Goal: Use online tool/utility

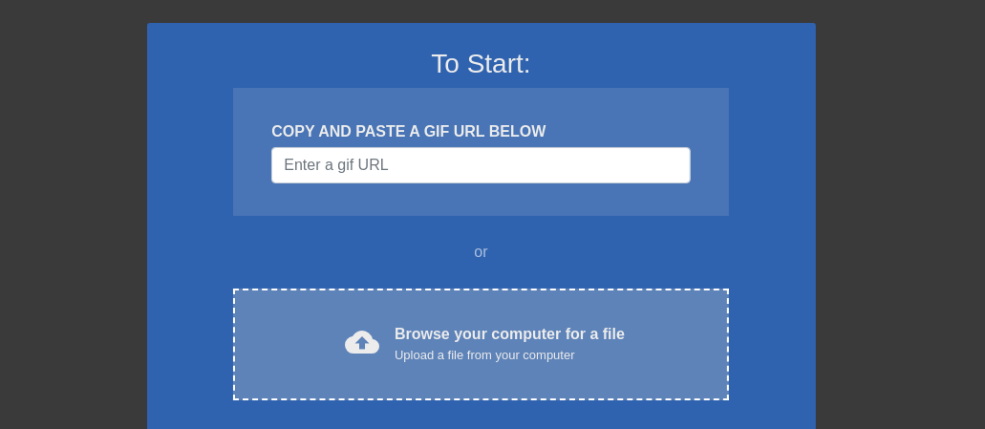
scroll to position [105, 0]
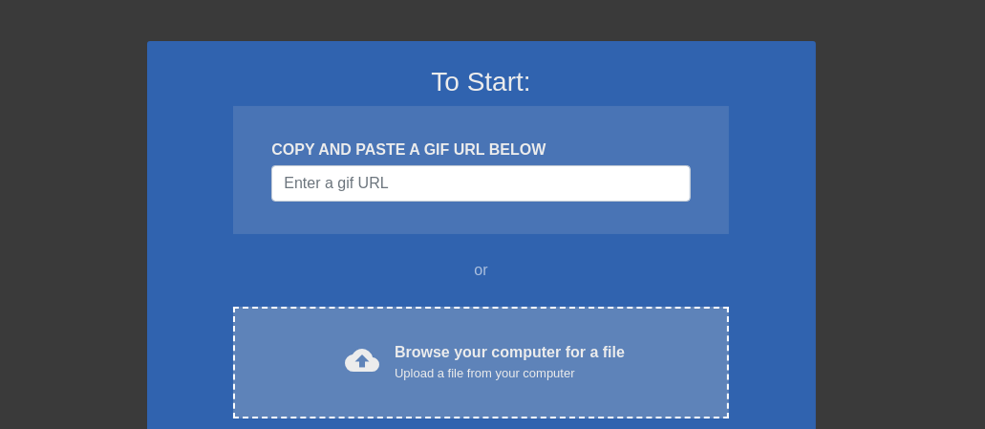
click at [425, 322] on div "cloud_upload Browse your computer for a file Upload a file from your computer C…" at bounding box center [480, 363] width 495 height 112
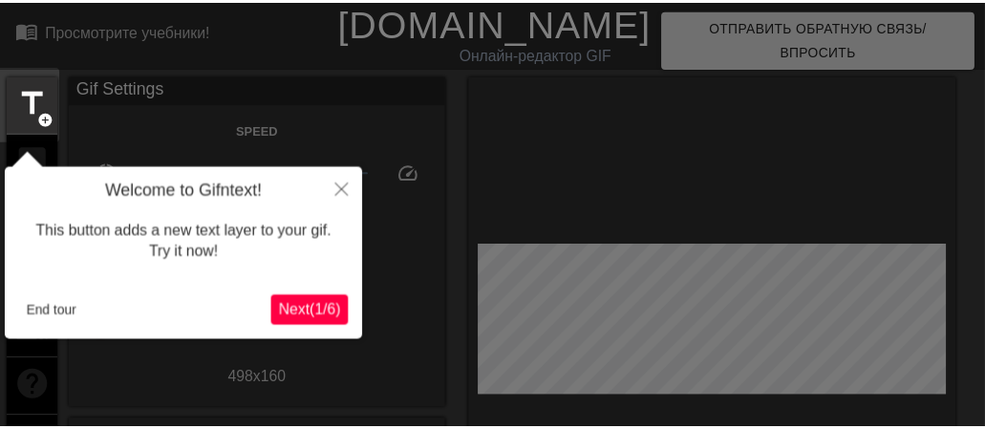
scroll to position [47, 0]
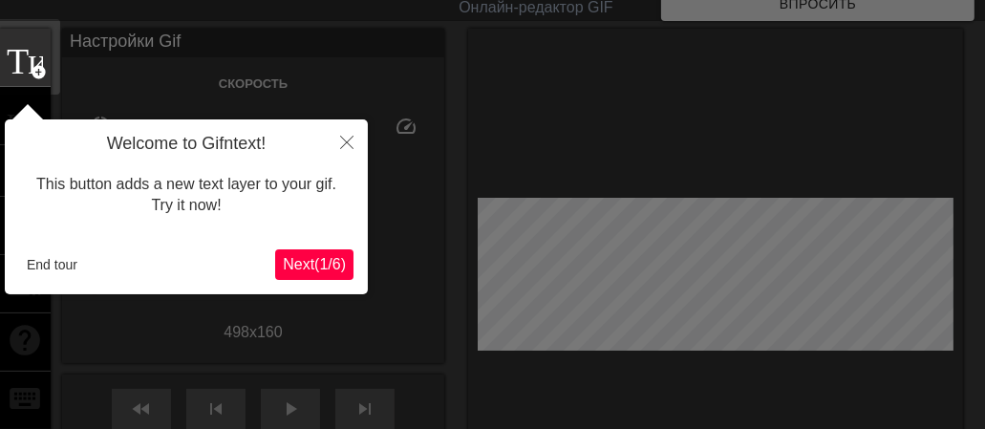
click at [328, 253] on button "Next ( 1 / 6 )" at bounding box center [314, 264] width 78 height 31
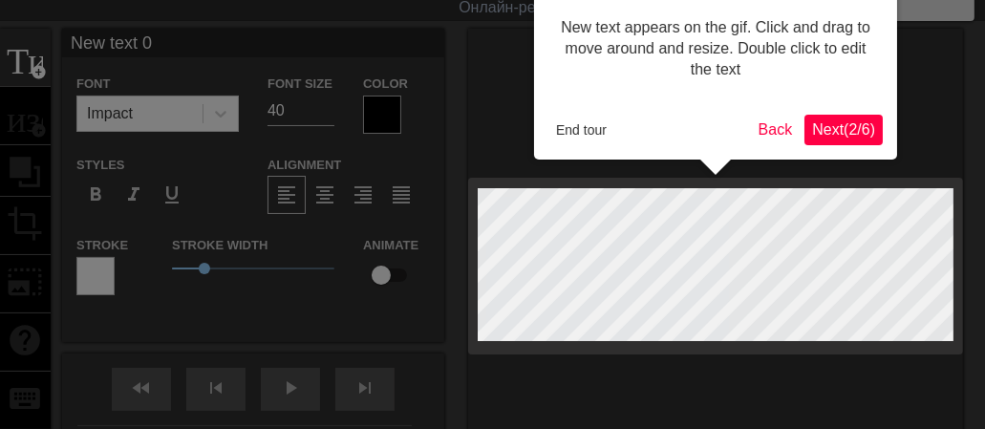
scroll to position [0, 0]
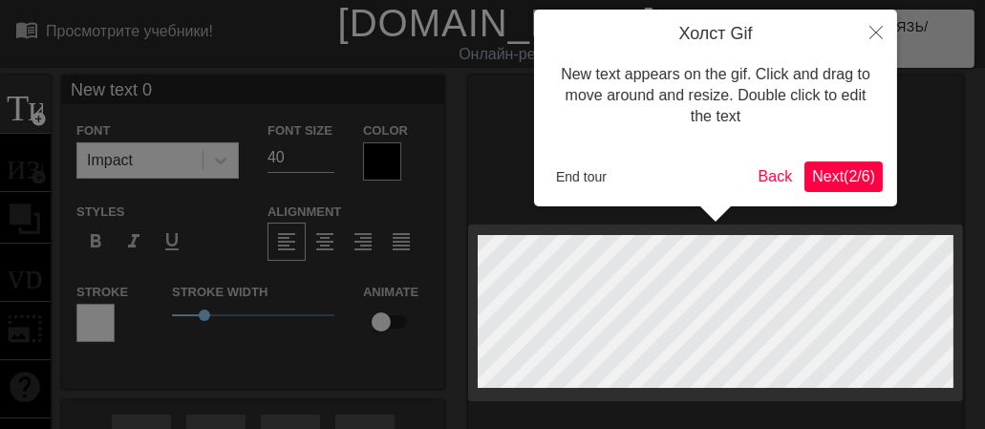
click at [831, 180] on div "Холст Gif New text appears on the gif. Click and drag to move around and resize…" at bounding box center [715, 108] width 363 height 197
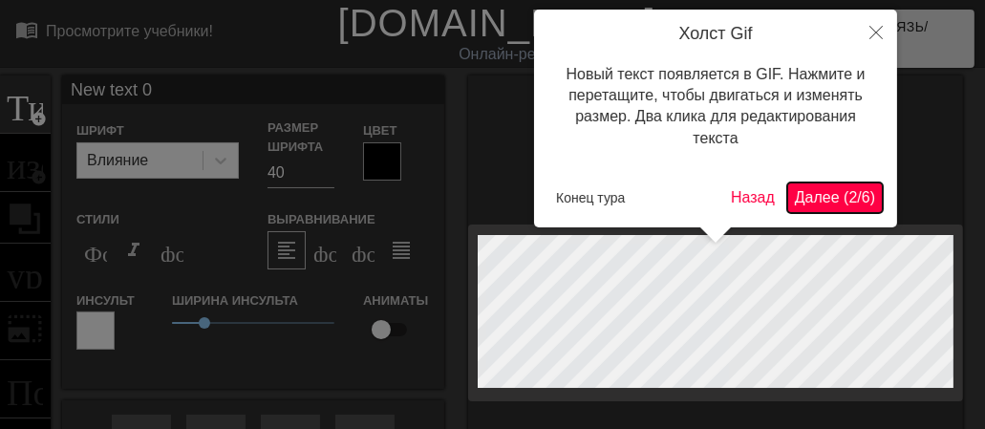
click at [839, 195] on span "Далее (2/6)" at bounding box center [835, 197] width 80 height 16
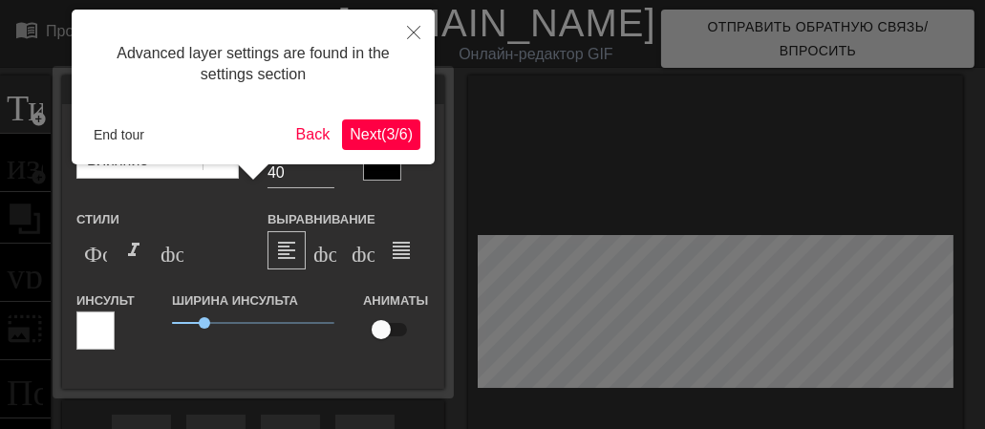
scroll to position [47, 0]
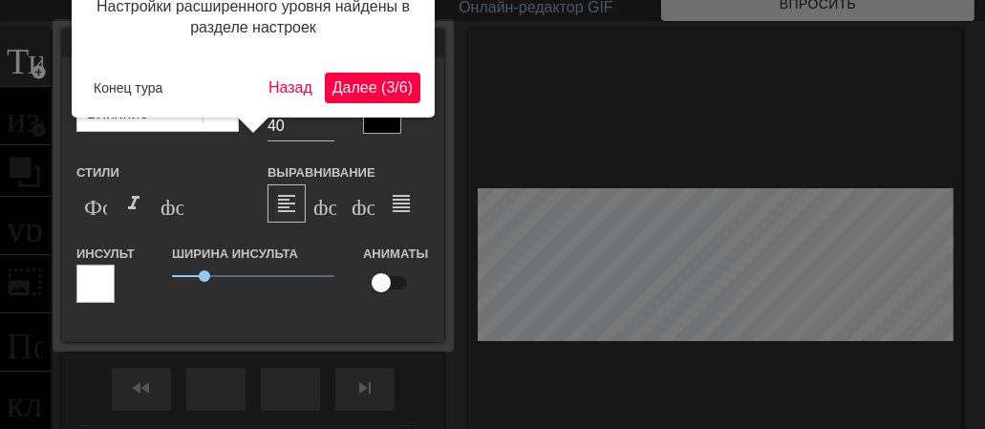
click at [388, 96] on span "Далее (3/6)" at bounding box center [373, 87] width 80 height 16
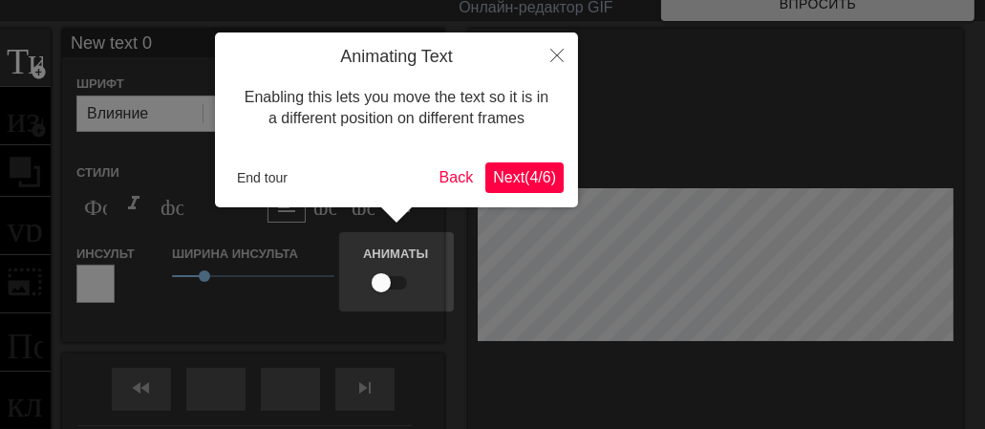
scroll to position [0, 0]
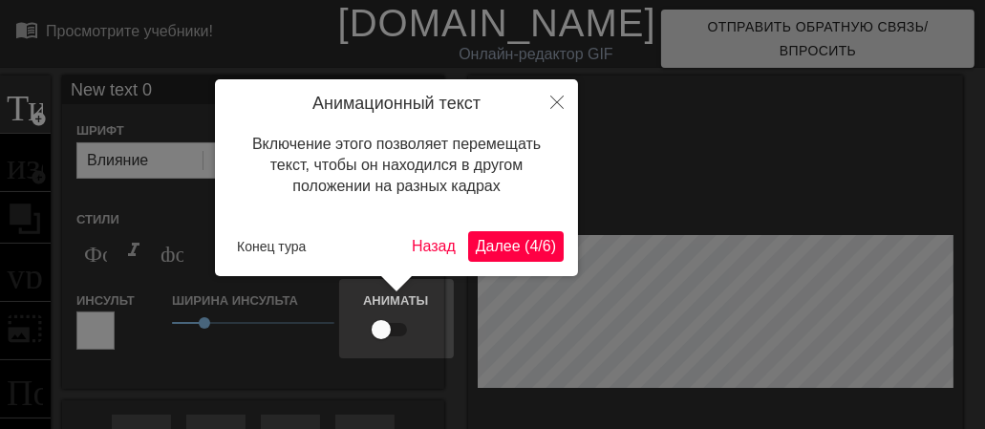
click at [533, 235] on button "Далее (4/6)" at bounding box center [516, 246] width 96 height 31
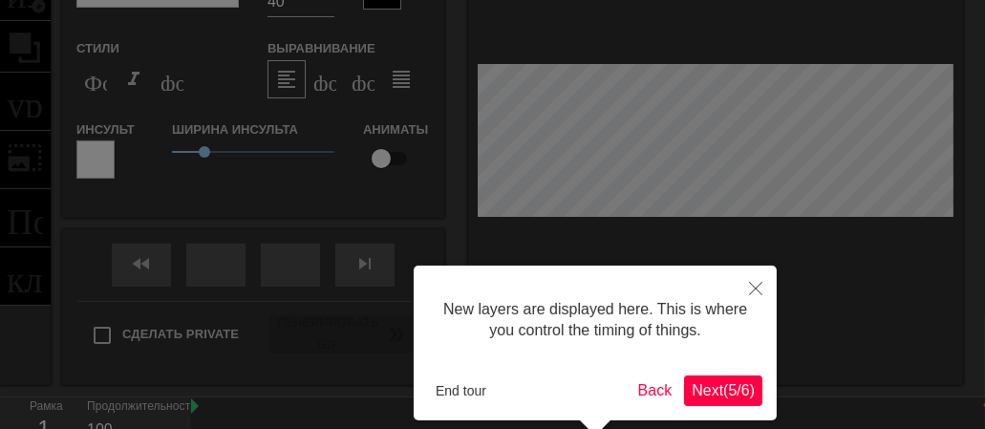
scroll to position [257, 0]
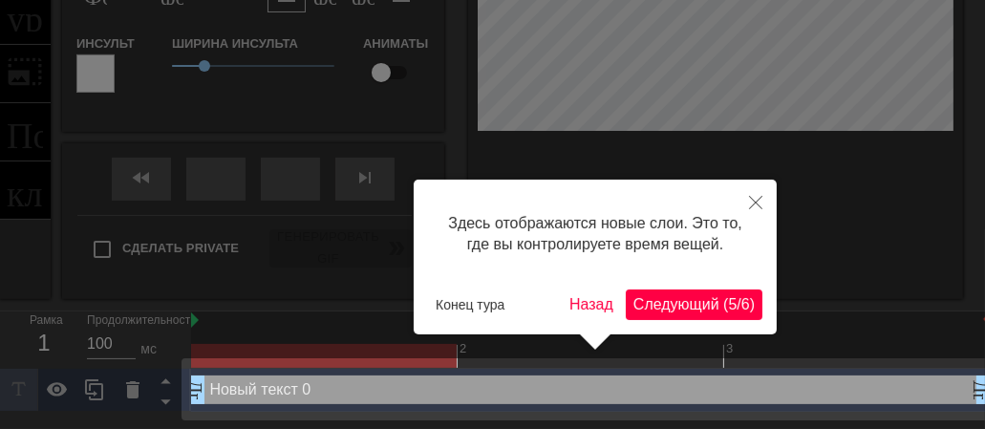
click at [708, 301] on span "Следующий (5/6)" at bounding box center [694, 304] width 121 height 16
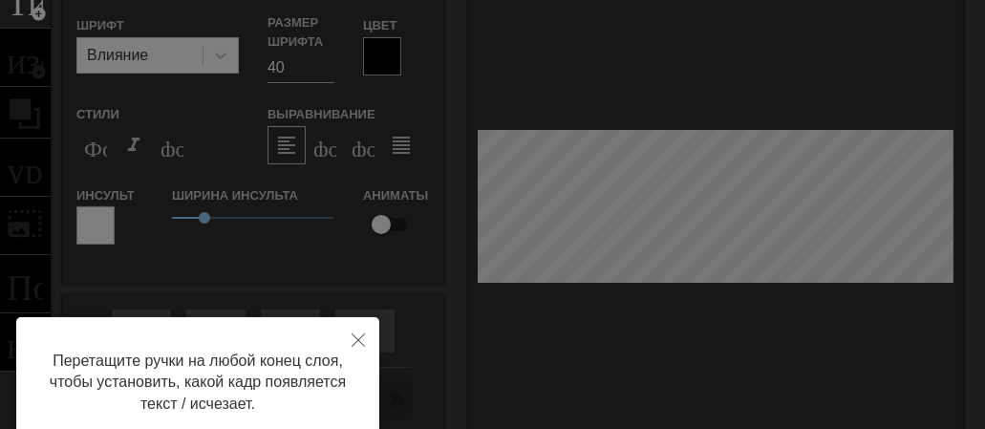
scroll to position [210, 0]
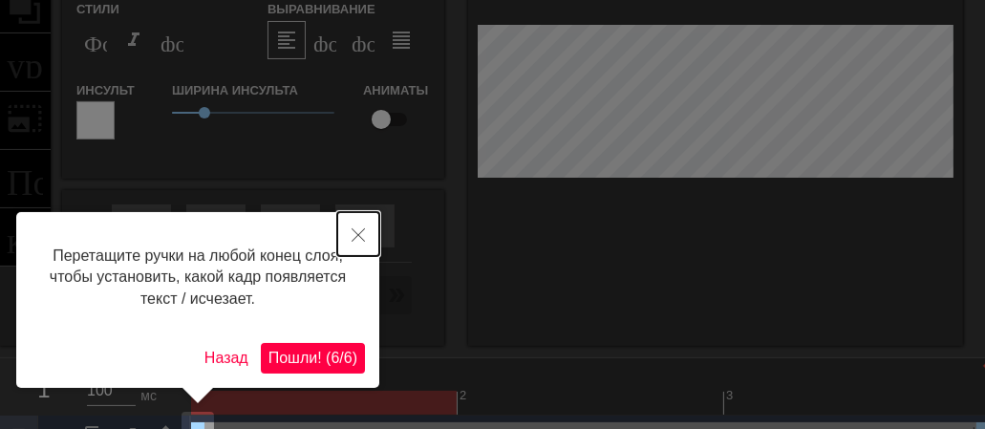
click at [364, 237] on icon "Закрыть" at bounding box center [358, 234] width 13 height 13
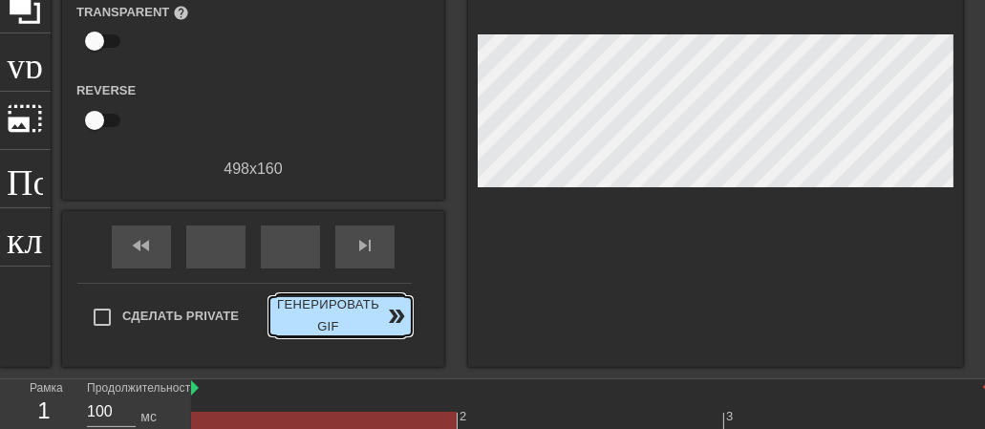
click at [368, 288] on div "Сделать Private Генерировать Gif double_arrow" at bounding box center [244, 321] width 335 height 76
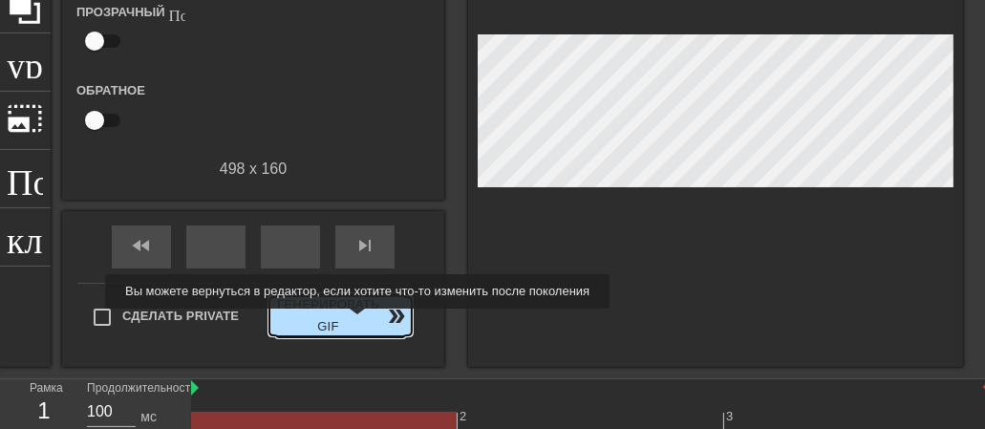
click at [356, 322] on span "Генерировать Gif double_arrow" at bounding box center [340, 316] width 127 height 44
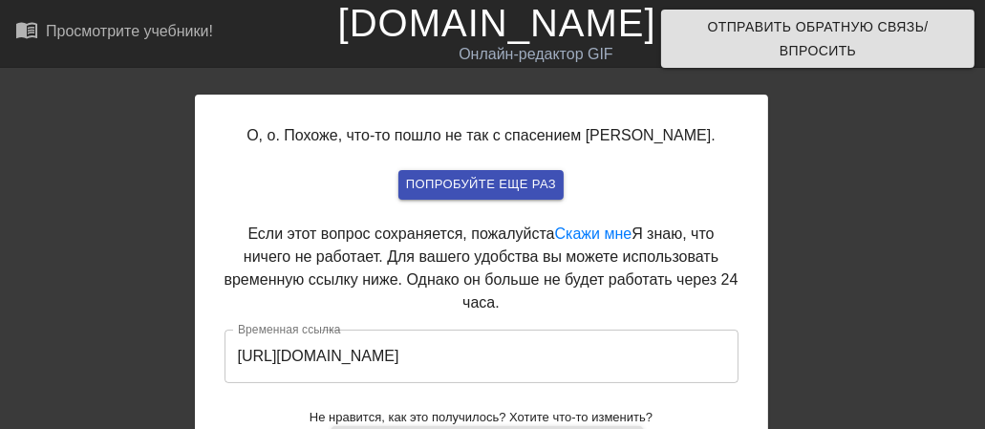
scroll to position [66, 0]
